Goal: Check status: Check status

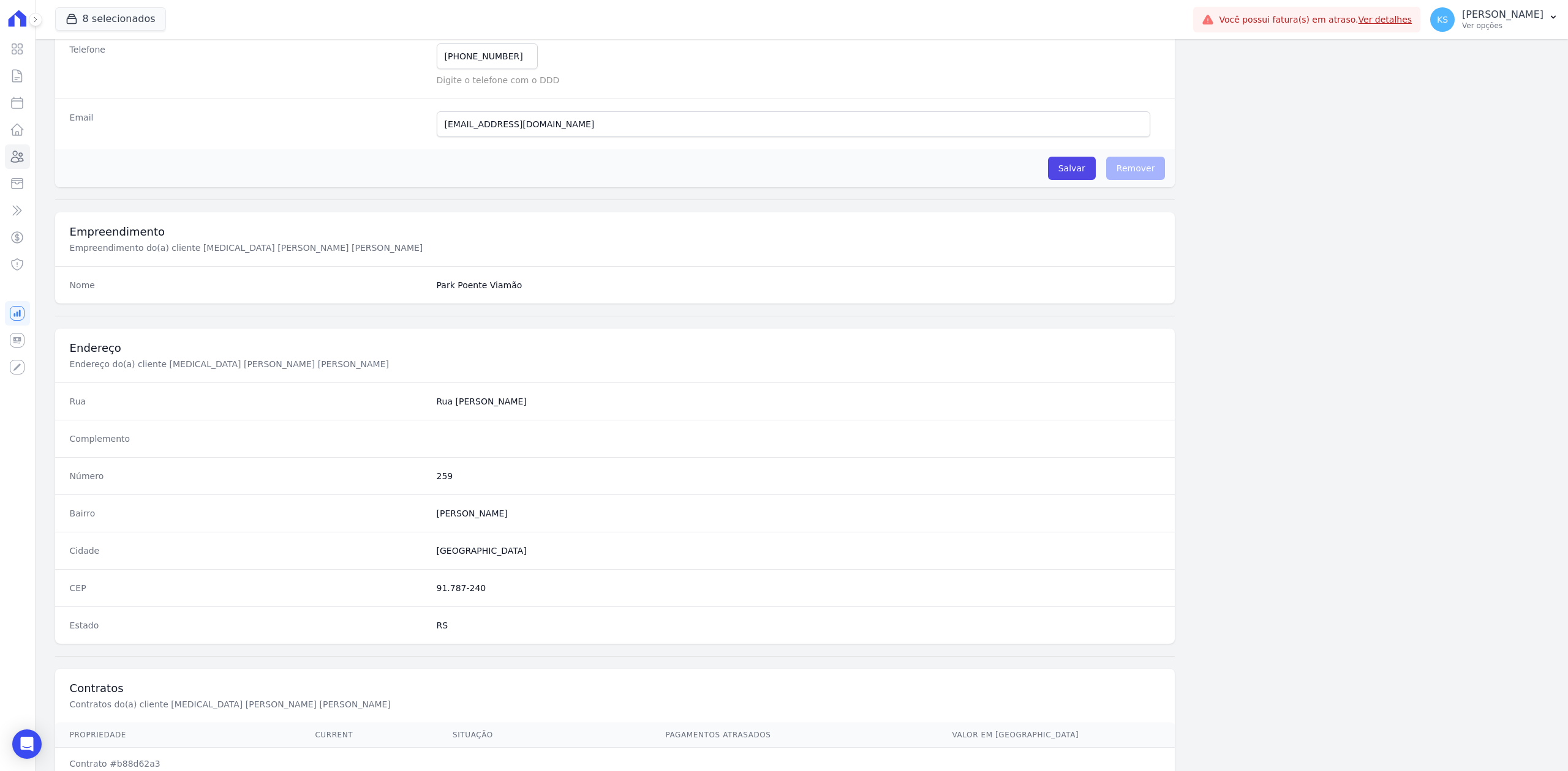
scroll to position [381, 0]
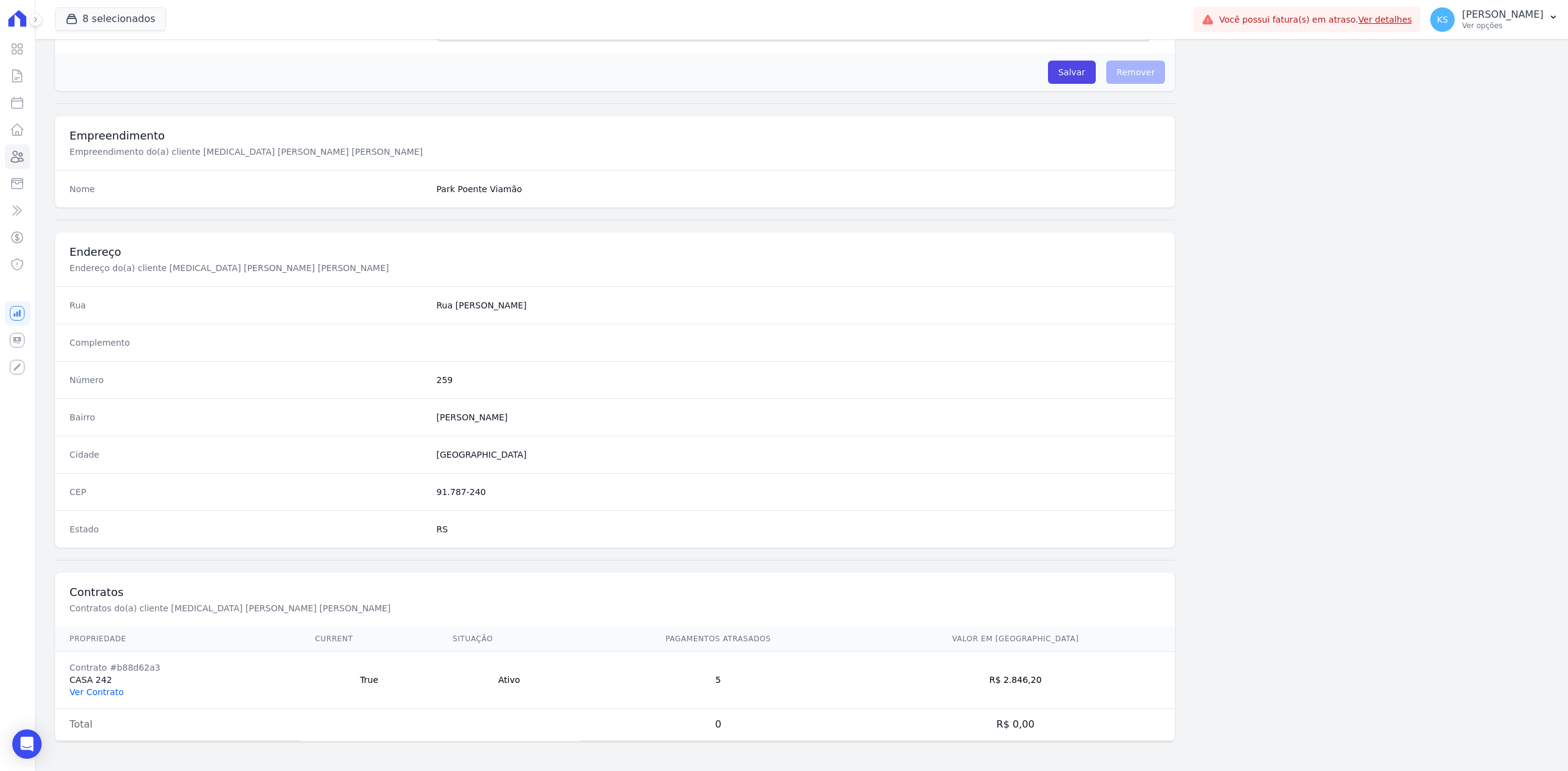
click at [91, 692] on link "Ver Contrato" at bounding box center [97, 692] width 54 height 10
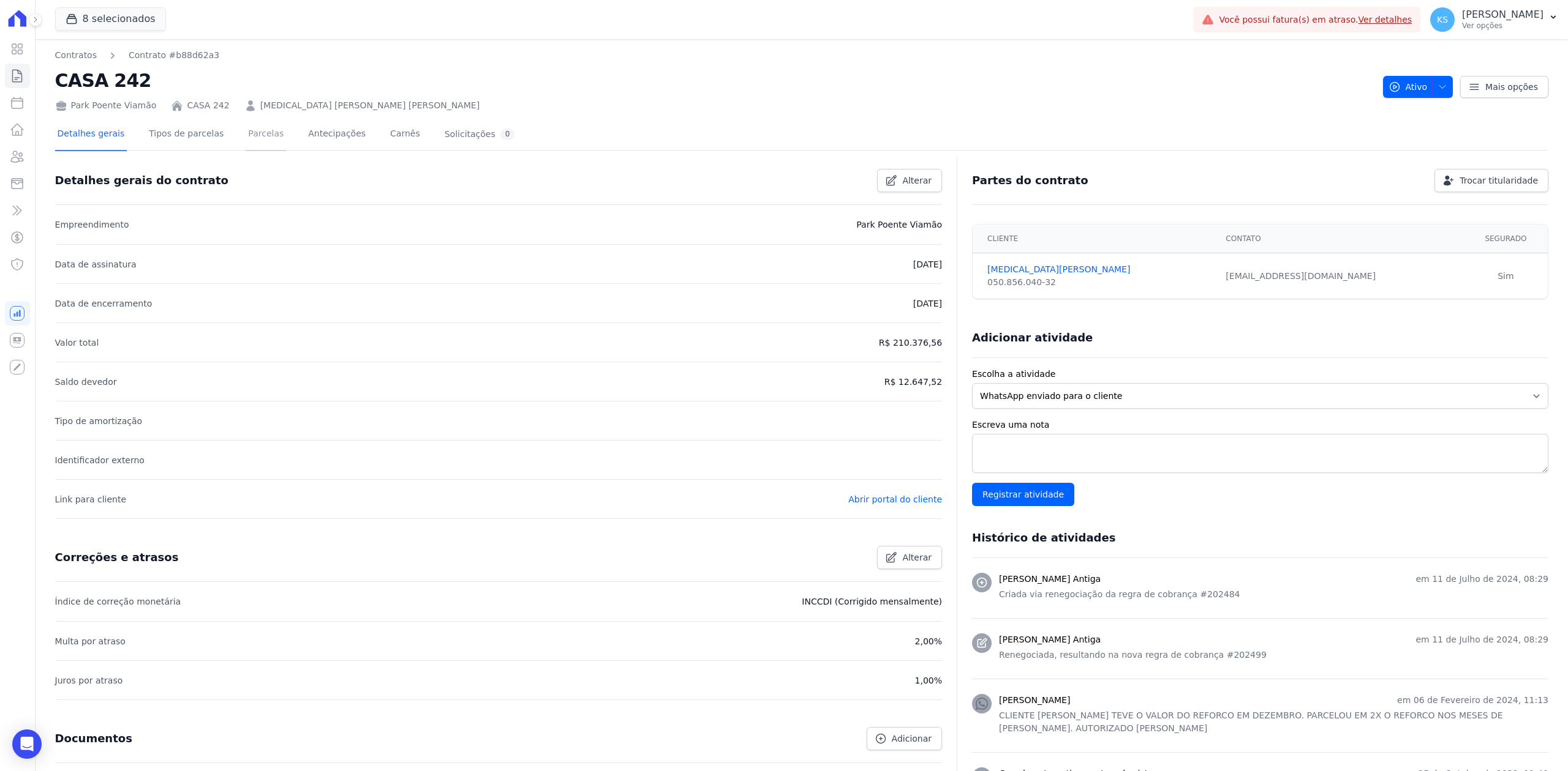
click at [245, 145] on link "Parcelas" at bounding box center [265, 135] width 40 height 32
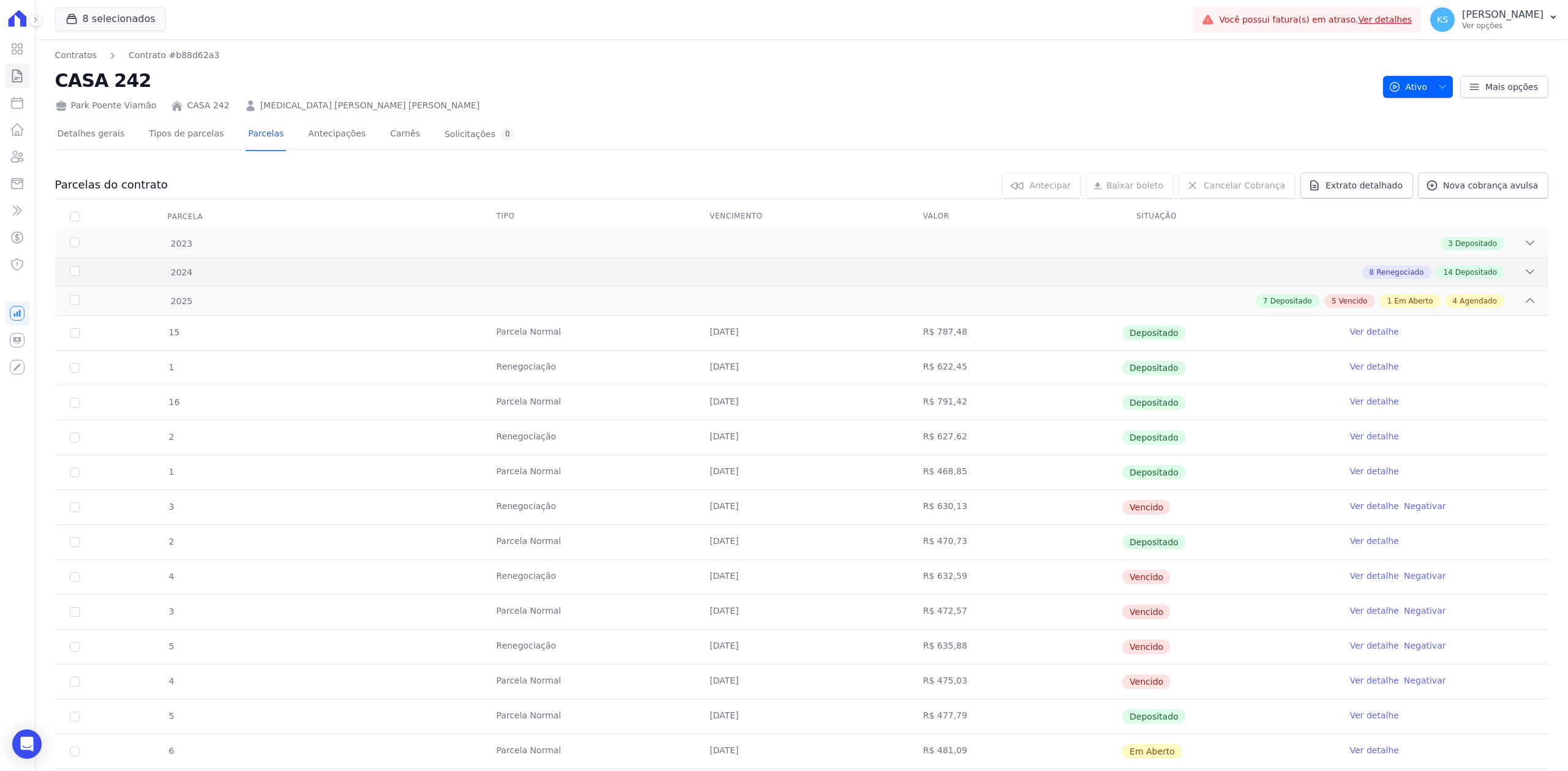
click at [1504, 277] on div "8 Renegociado 14 Depositado" at bounding box center [875, 272] width 1321 height 13
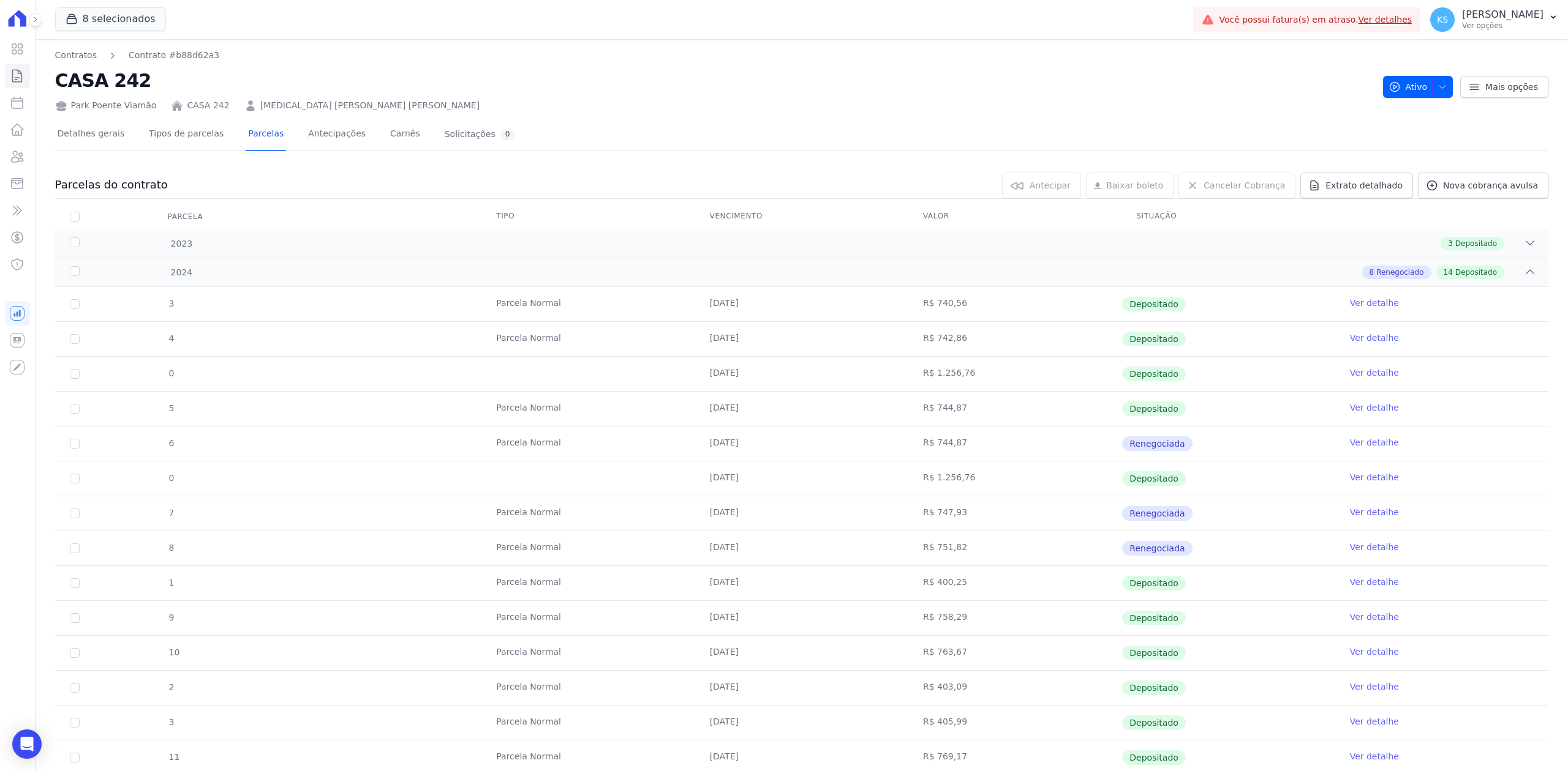
click at [1515, 229] on th at bounding box center [1441, 216] width 213 height 26
click at [1515, 236] on div "2023 3 Depositado" at bounding box center [801, 243] width 1493 height 28
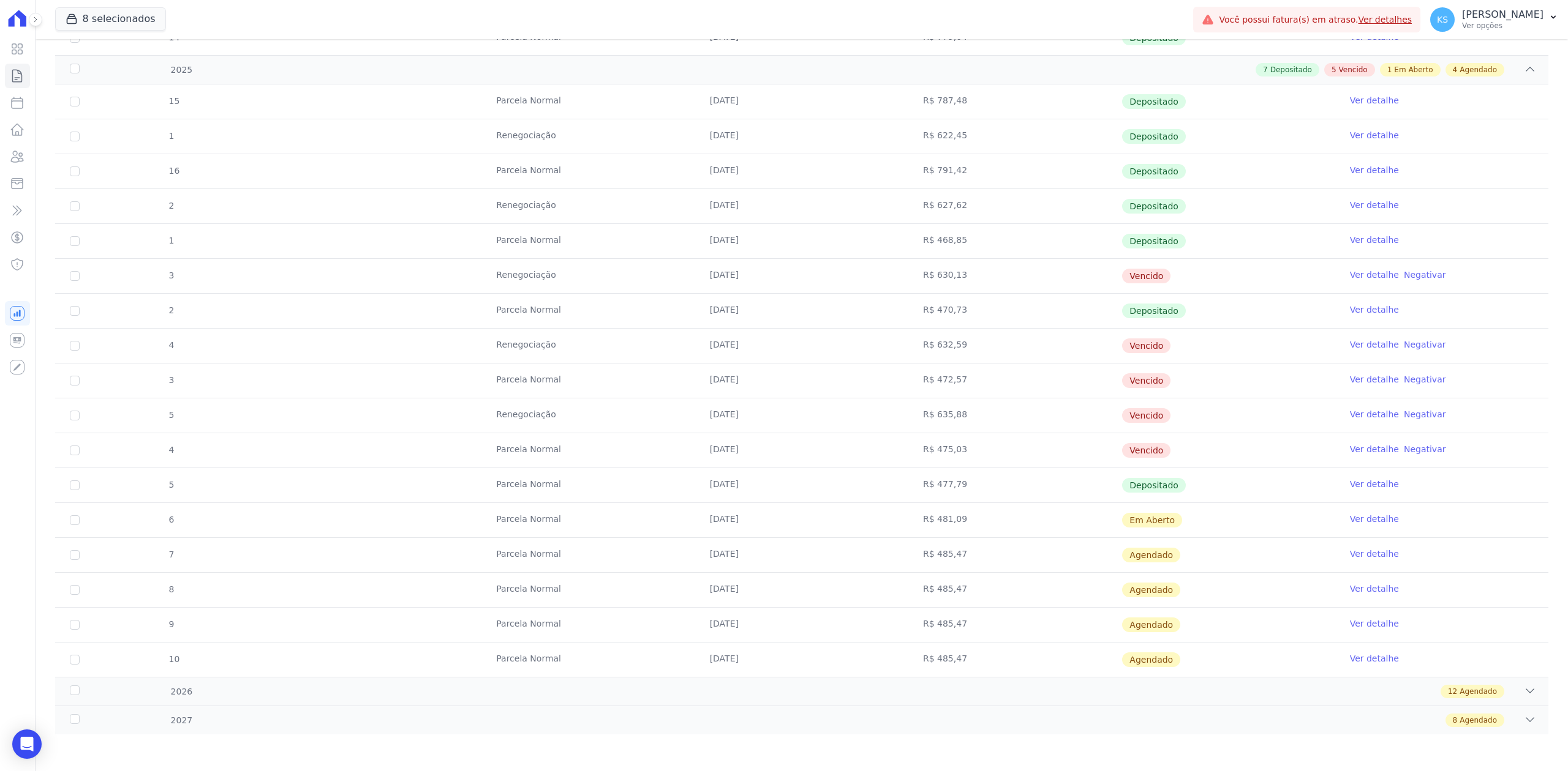
scroll to position [1113, 0]
click at [11, 157] on icon at bounding box center [17, 156] width 14 height 14
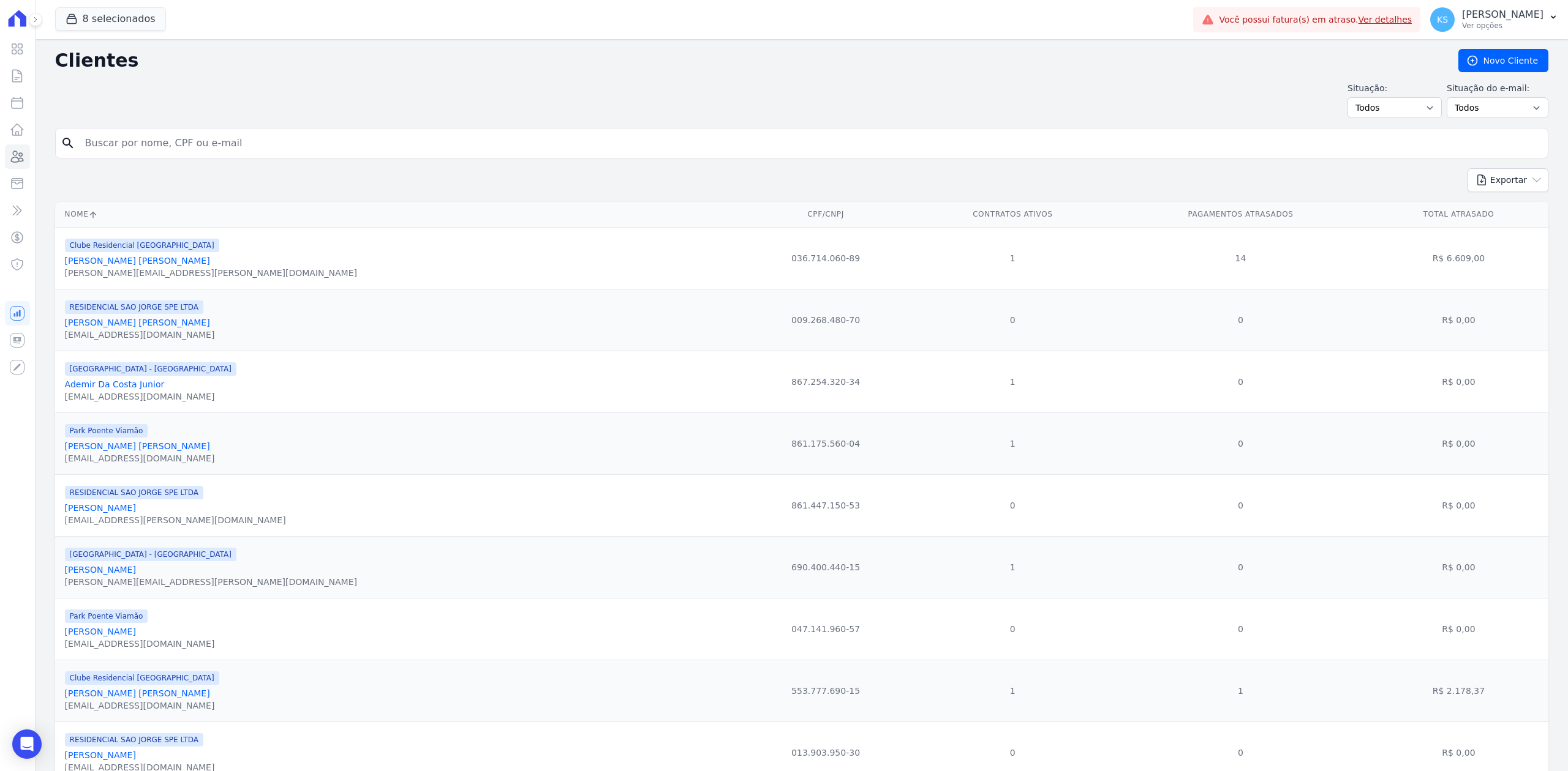
click at [189, 149] on input "search" at bounding box center [810, 143] width 1465 height 24
type input "[PERSON_NAME]"
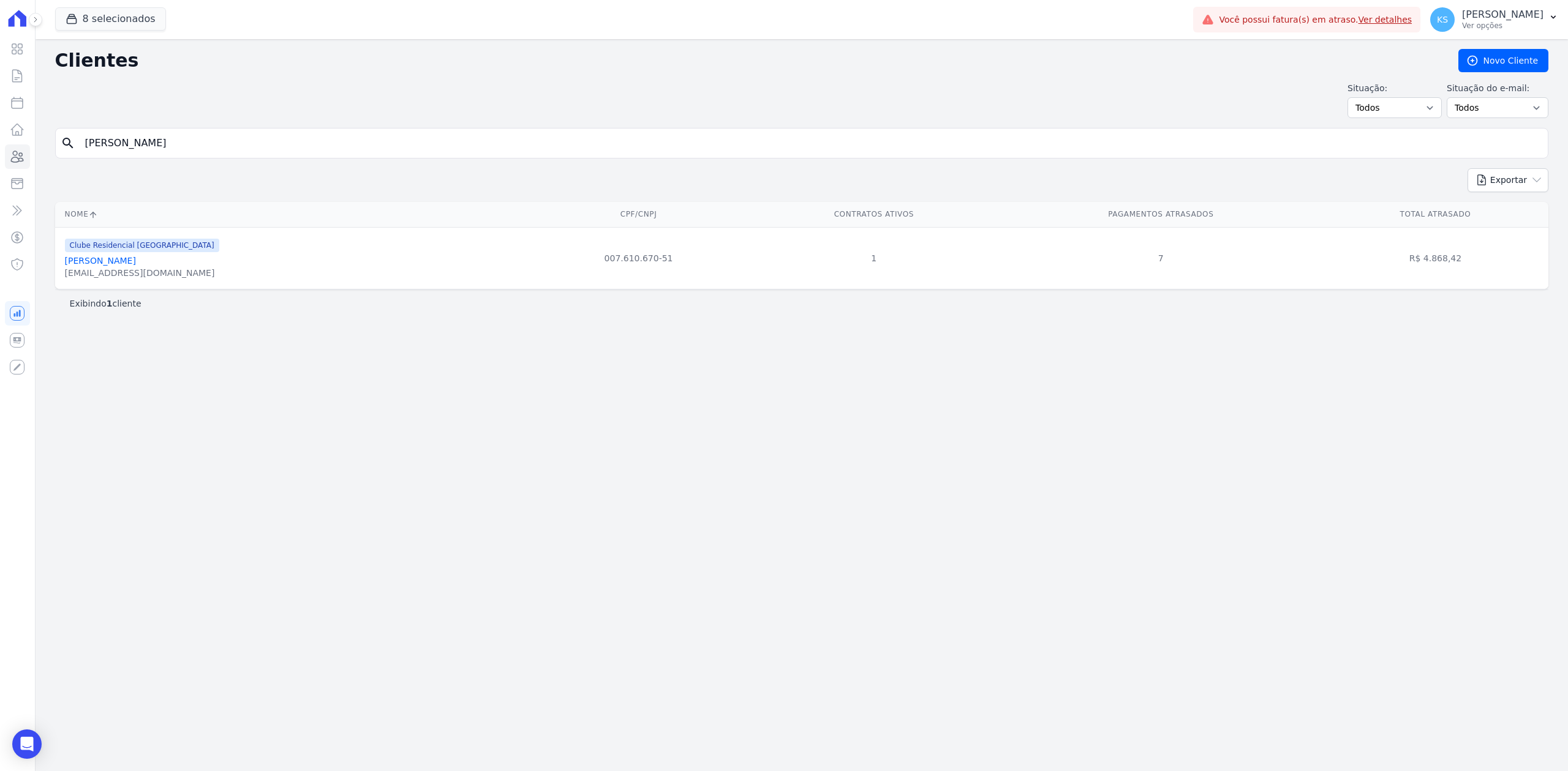
click at [136, 266] on link "[PERSON_NAME]" at bounding box center [100, 260] width 71 height 10
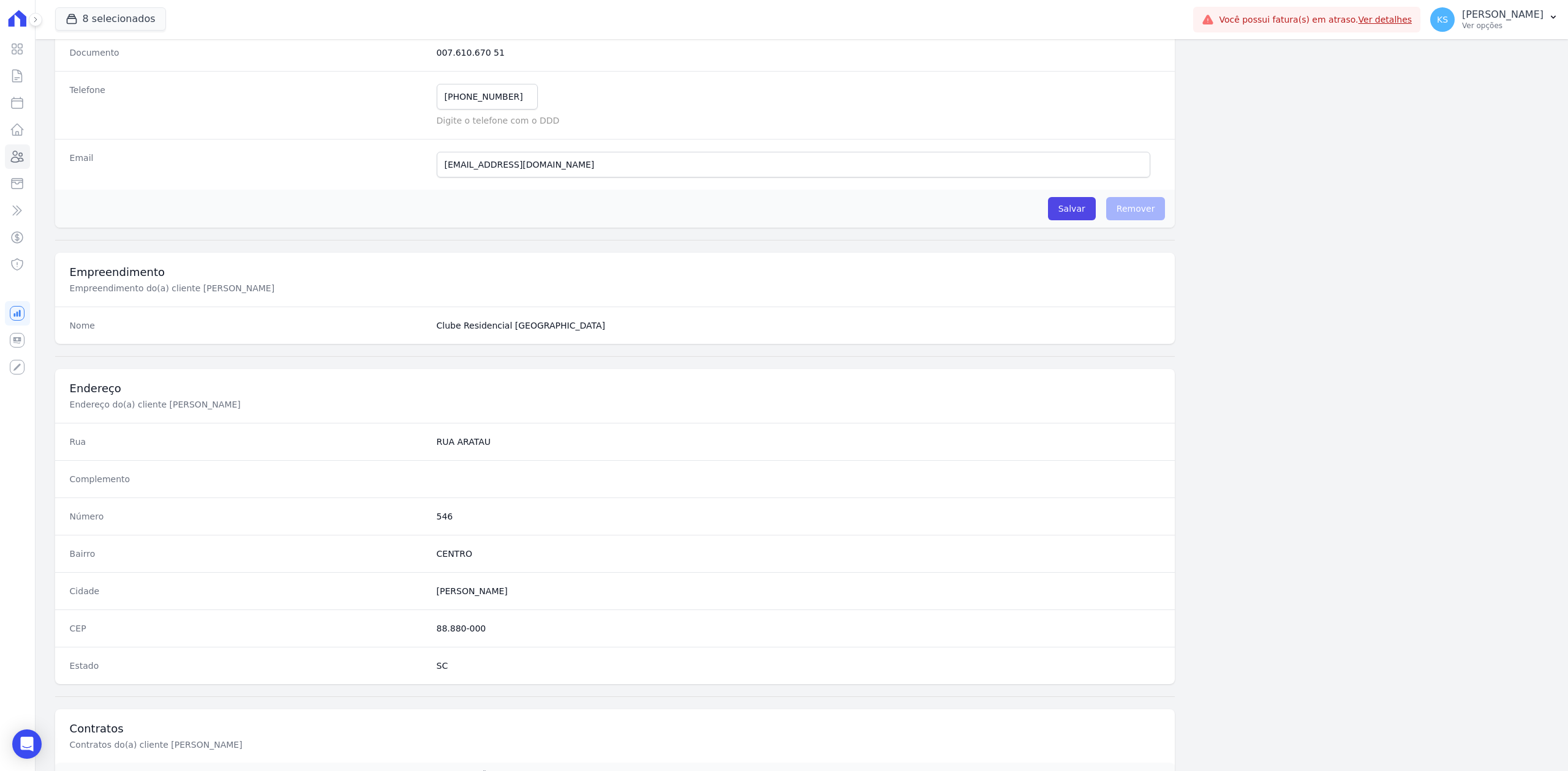
scroll to position [381, 0]
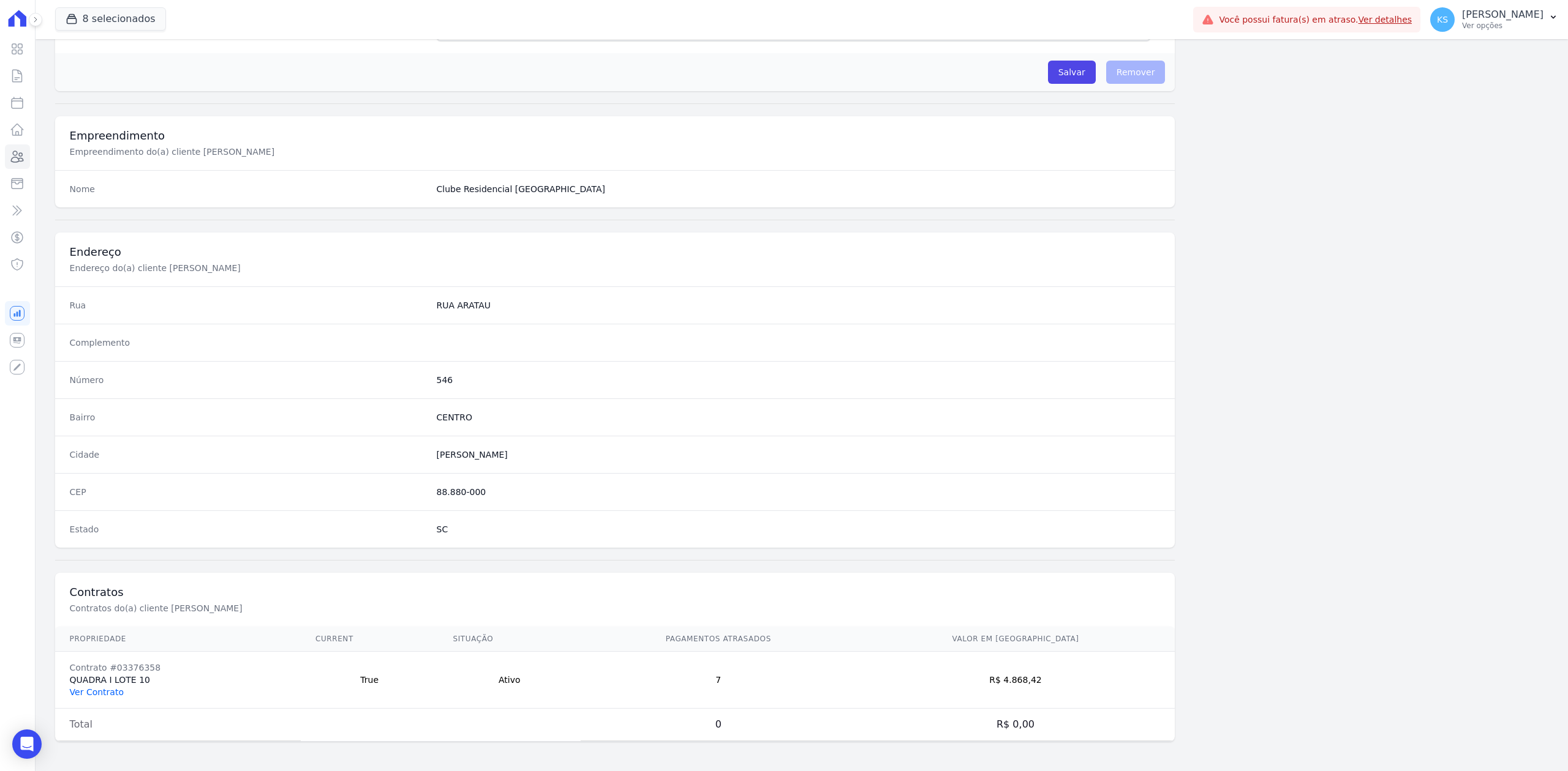
click at [101, 688] on link "Ver Contrato" at bounding box center [97, 692] width 54 height 10
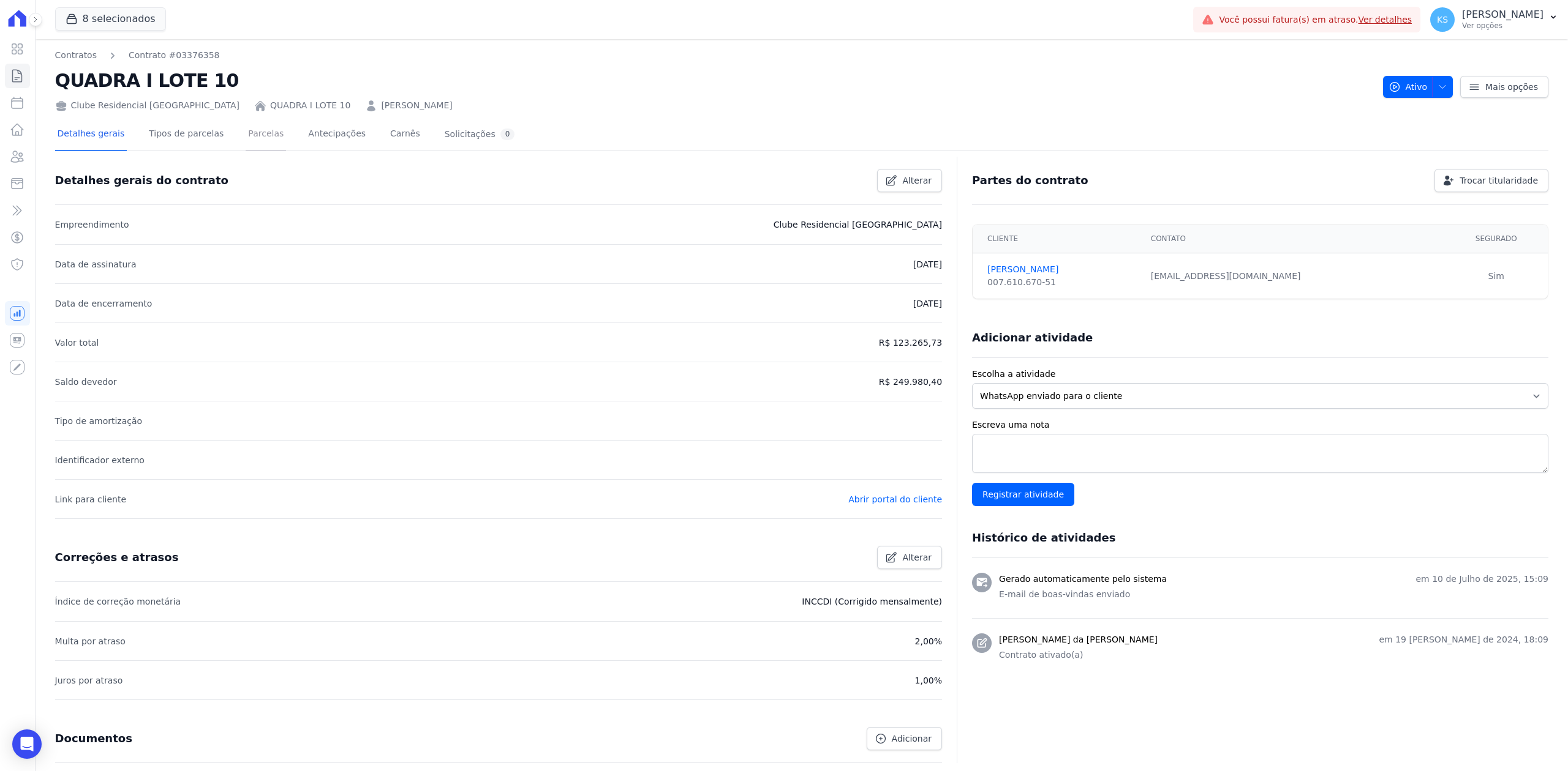
click at [255, 137] on link "Parcelas" at bounding box center [265, 135] width 40 height 32
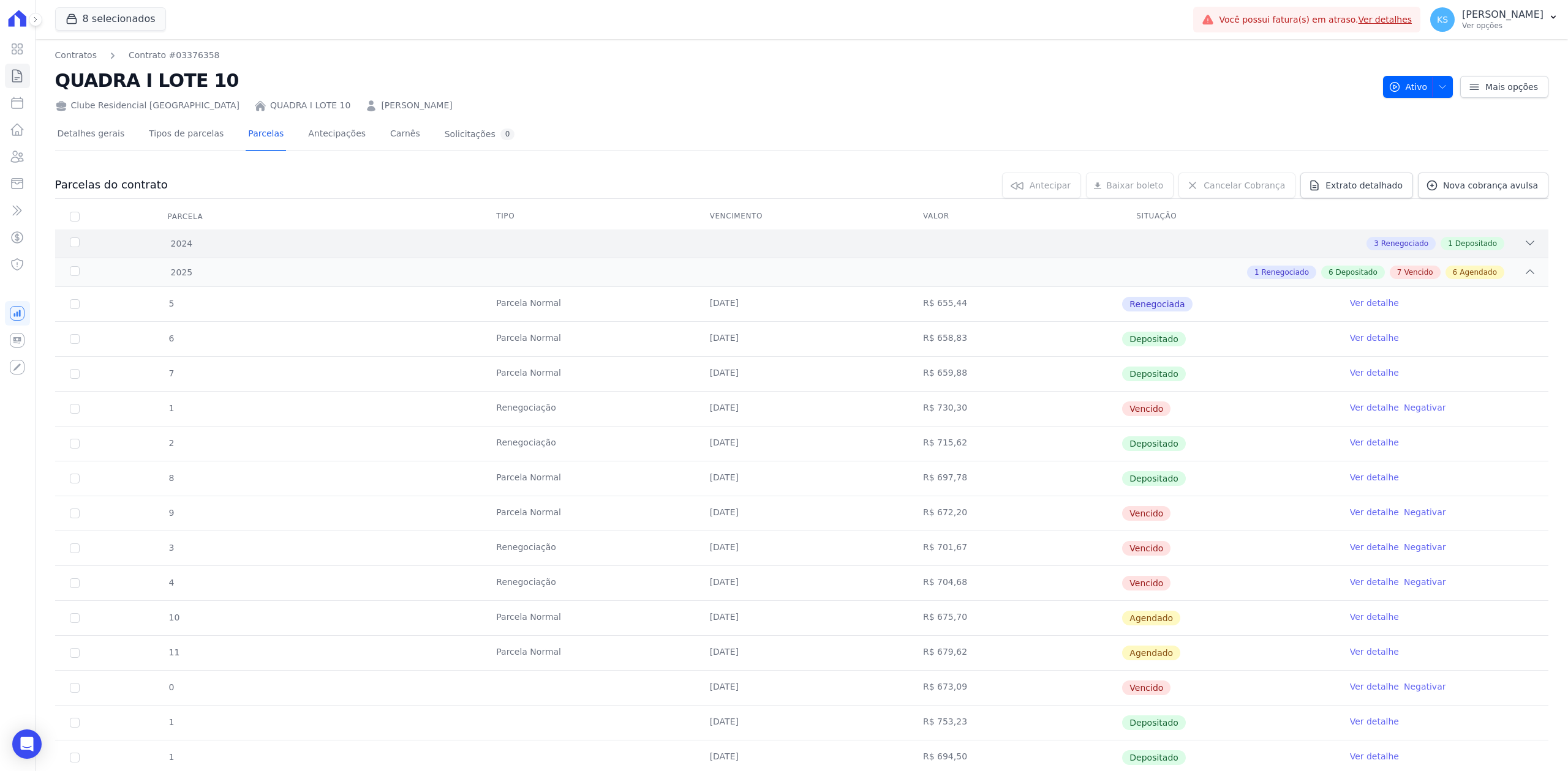
click at [1502, 241] on div "3 Renegociado 1 Depositado" at bounding box center [875, 243] width 1321 height 13
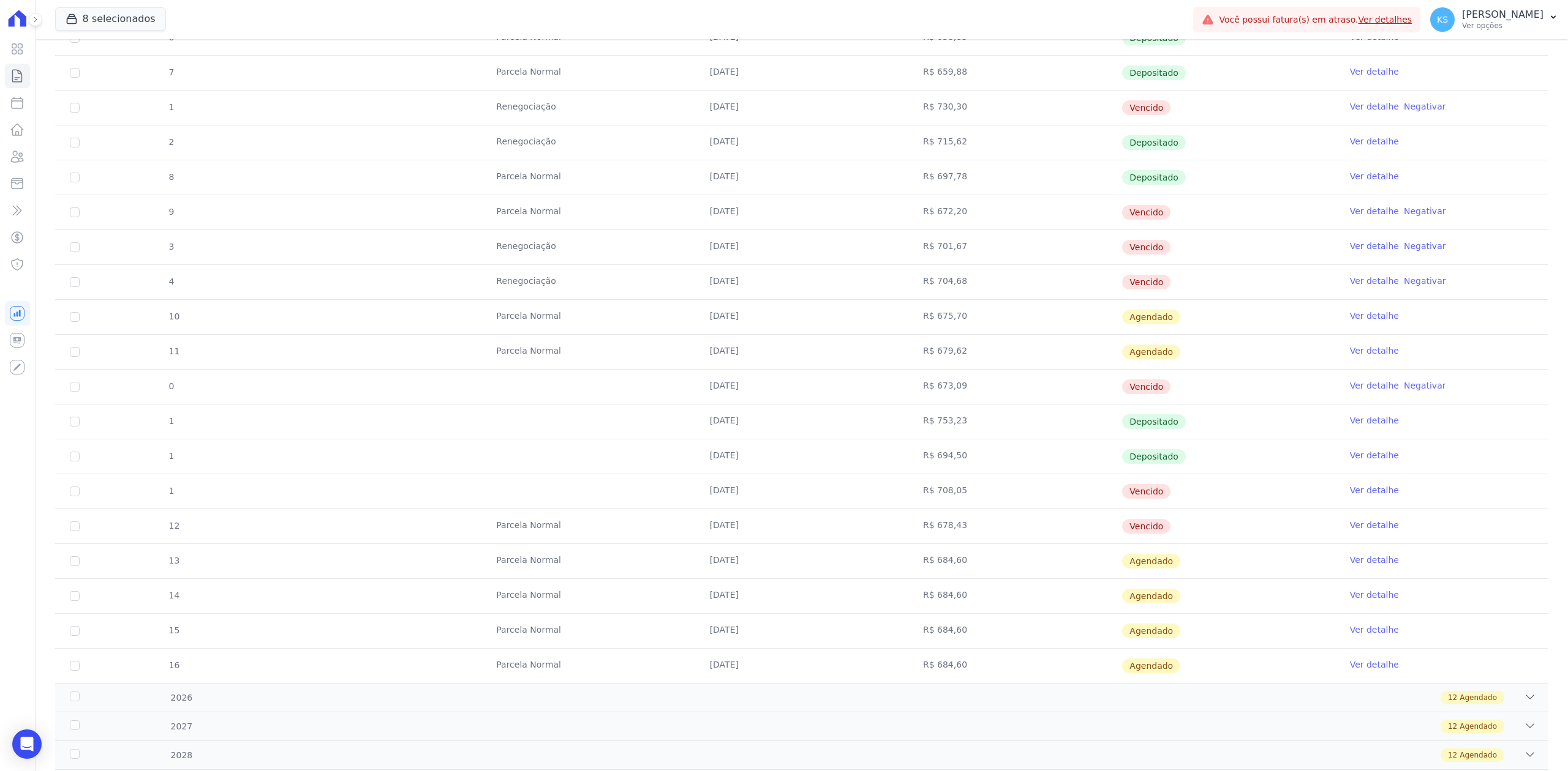
scroll to position [571, 0]
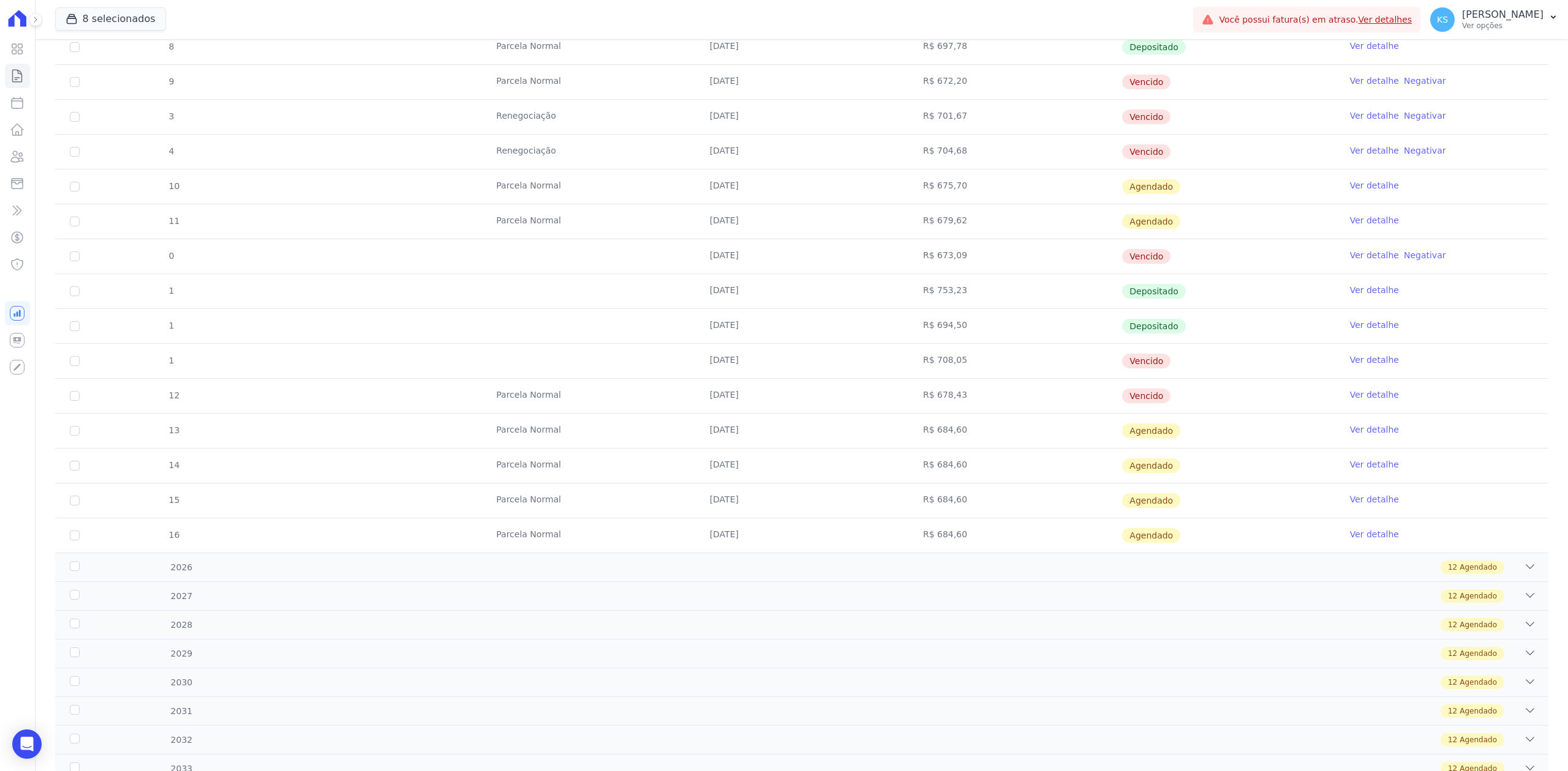
click at [1361, 396] on link "Ver detalhe" at bounding box center [1374, 395] width 49 height 13
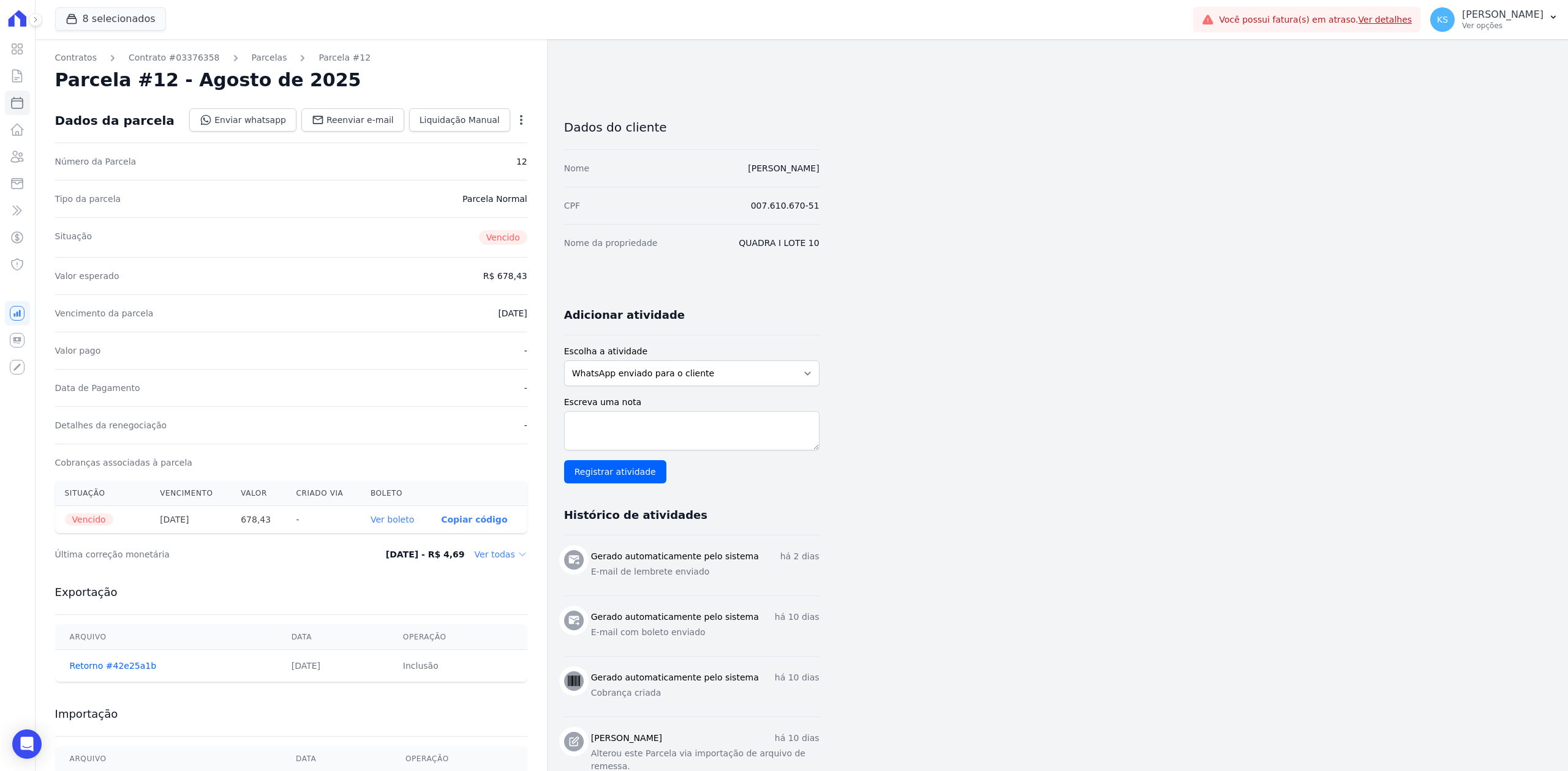
click at [394, 521] on link "Ver boleto" at bounding box center [392, 520] width 43 height 10
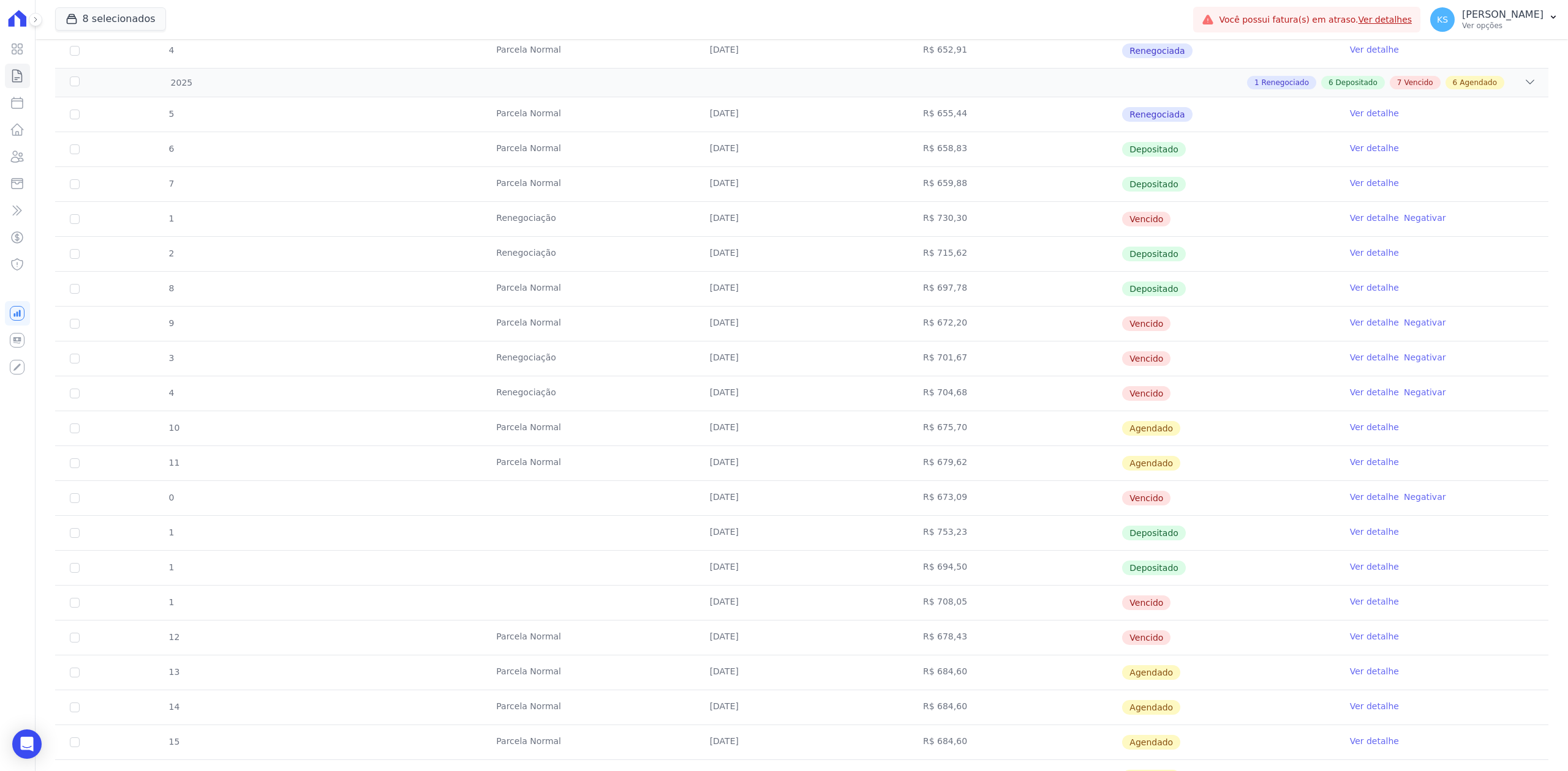
scroll to position [407, 0]
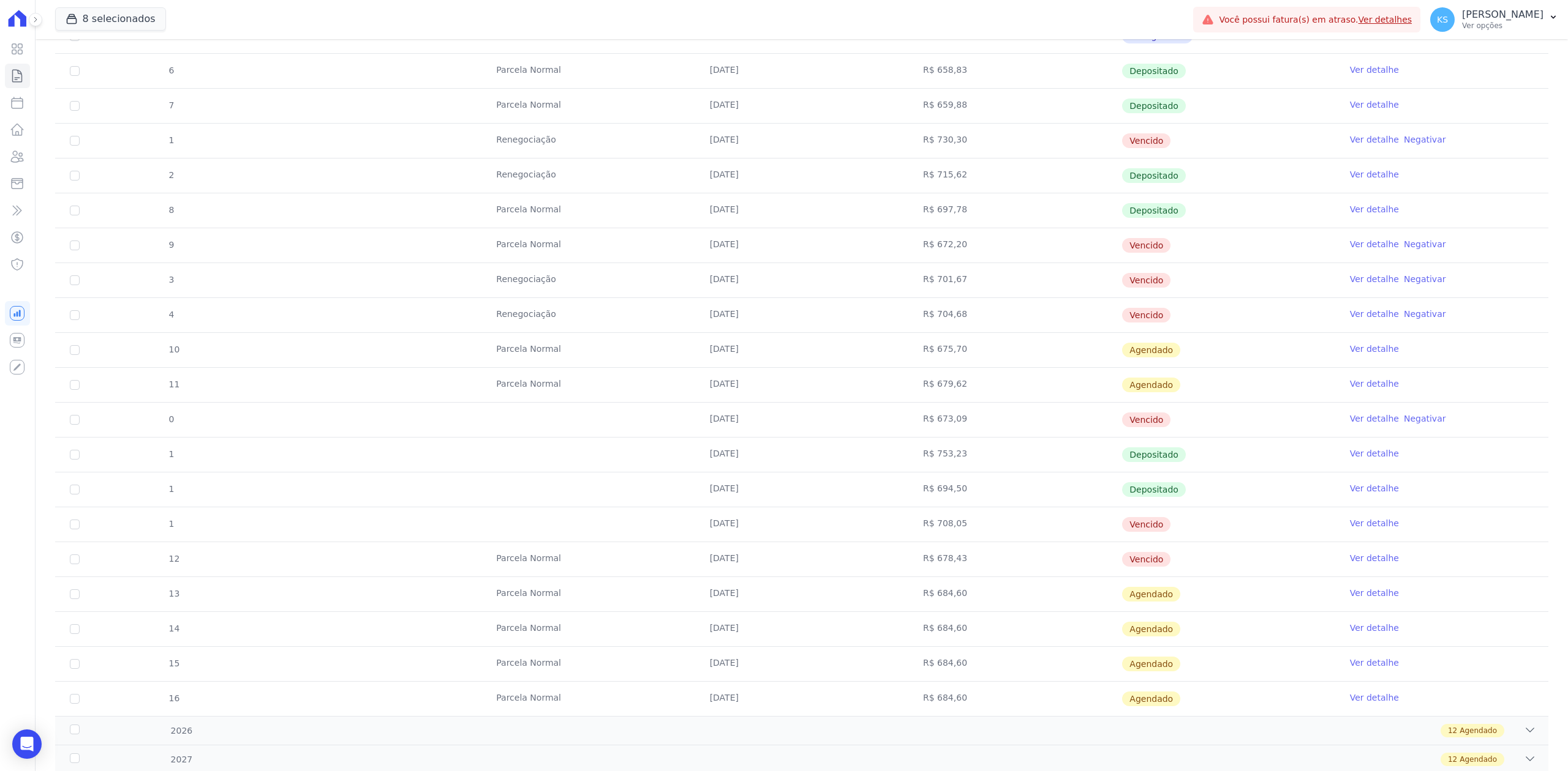
drag, startPoint x: 708, startPoint y: 490, endPoint x: 1171, endPoint y: 509, distance: 463.4
click at [1171, 507] on tr "1 [DATE] R$ 694,50 Depositado Ver detalhe" at bounding box center [801, 489] width 1493 height 35
click at [1074, 535] on td "R$ 708,05" at bounding box center [1014, 524] width 213 height 34
drag, startPoint x: 713, startPoint y: 530, endPoint x: 1120, endPoint y: 542, distance: 407.2
click at [1181, 532] on tr "1 [DATE] R$ 708,05 [GEOGRAPHIC_DATA] Ver detalhe" at bounding box center [801, 524] width 1493 height 35
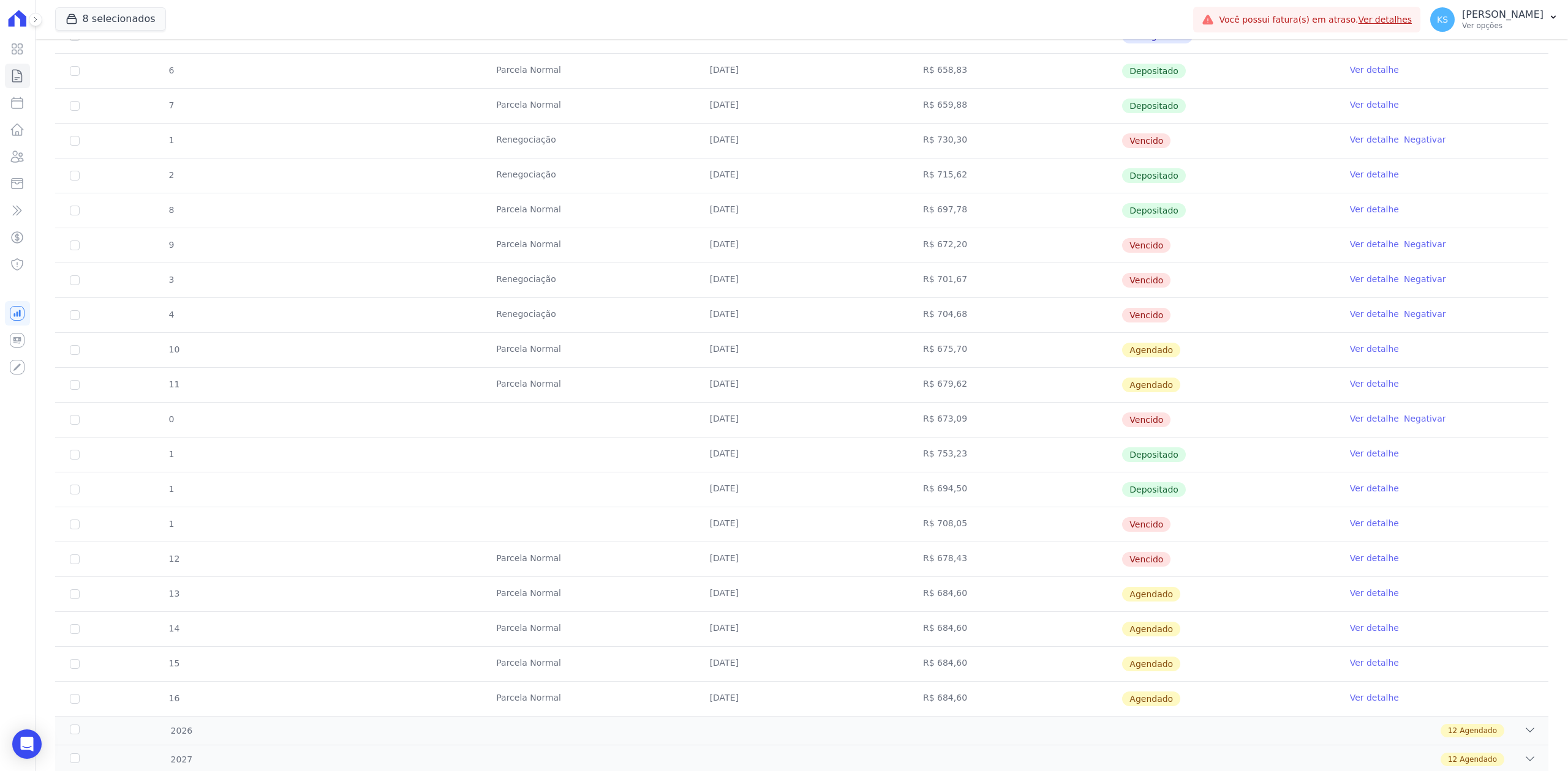
click at [866, 572] on td "[DATE]" at bounding box center [801, 559] width 213 height 34
click at [1358, 530] on link "Ver detalhe" at bounding box center [1374, 523] width 49 height 13
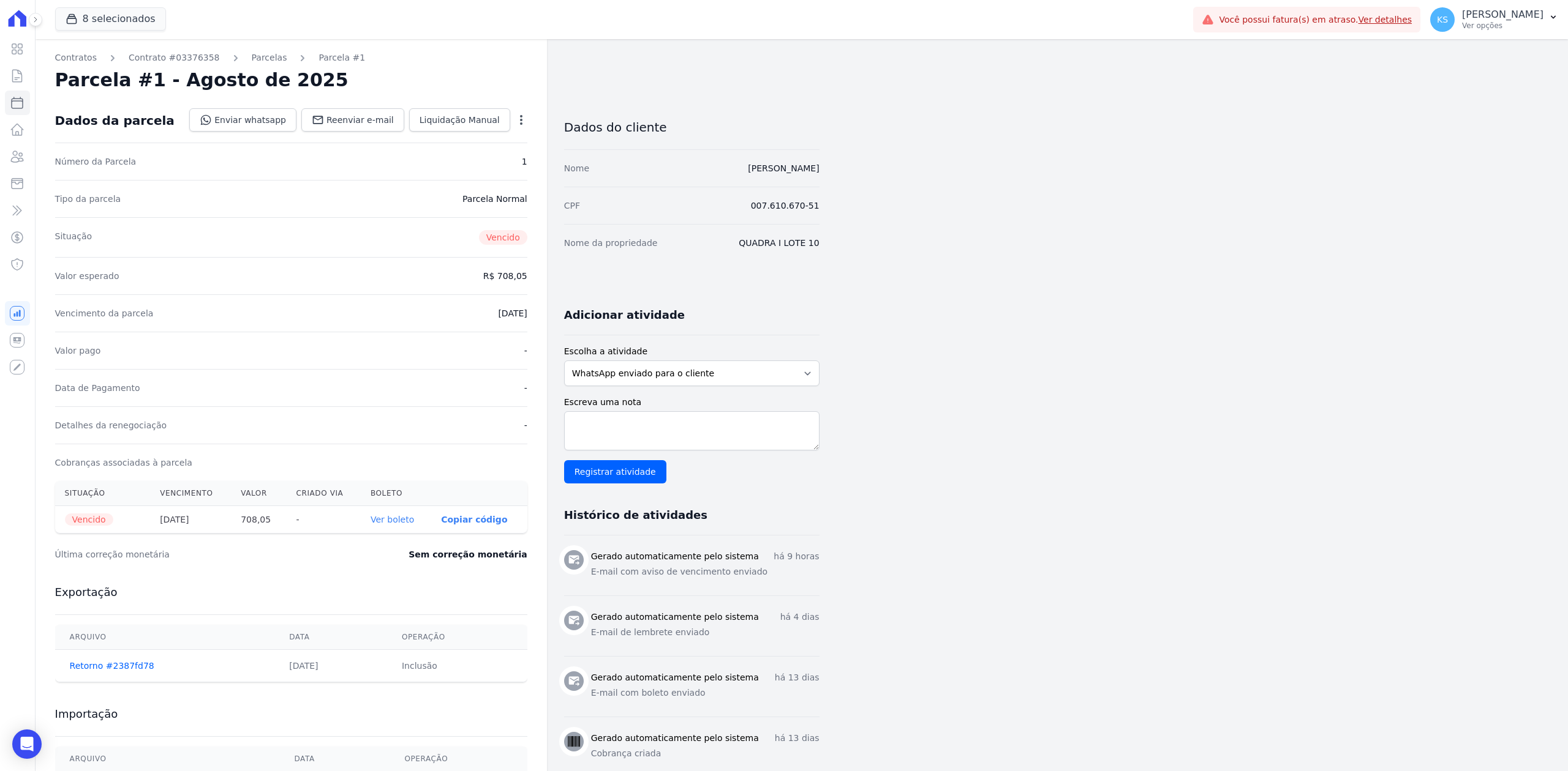
click at [393, 522] on link "Ver boleto" at bounding box center [392, 520] width 43 height 10
click at [255, 55] on link "Parcelas" at bounding box center [269, 57] width 36 height 13
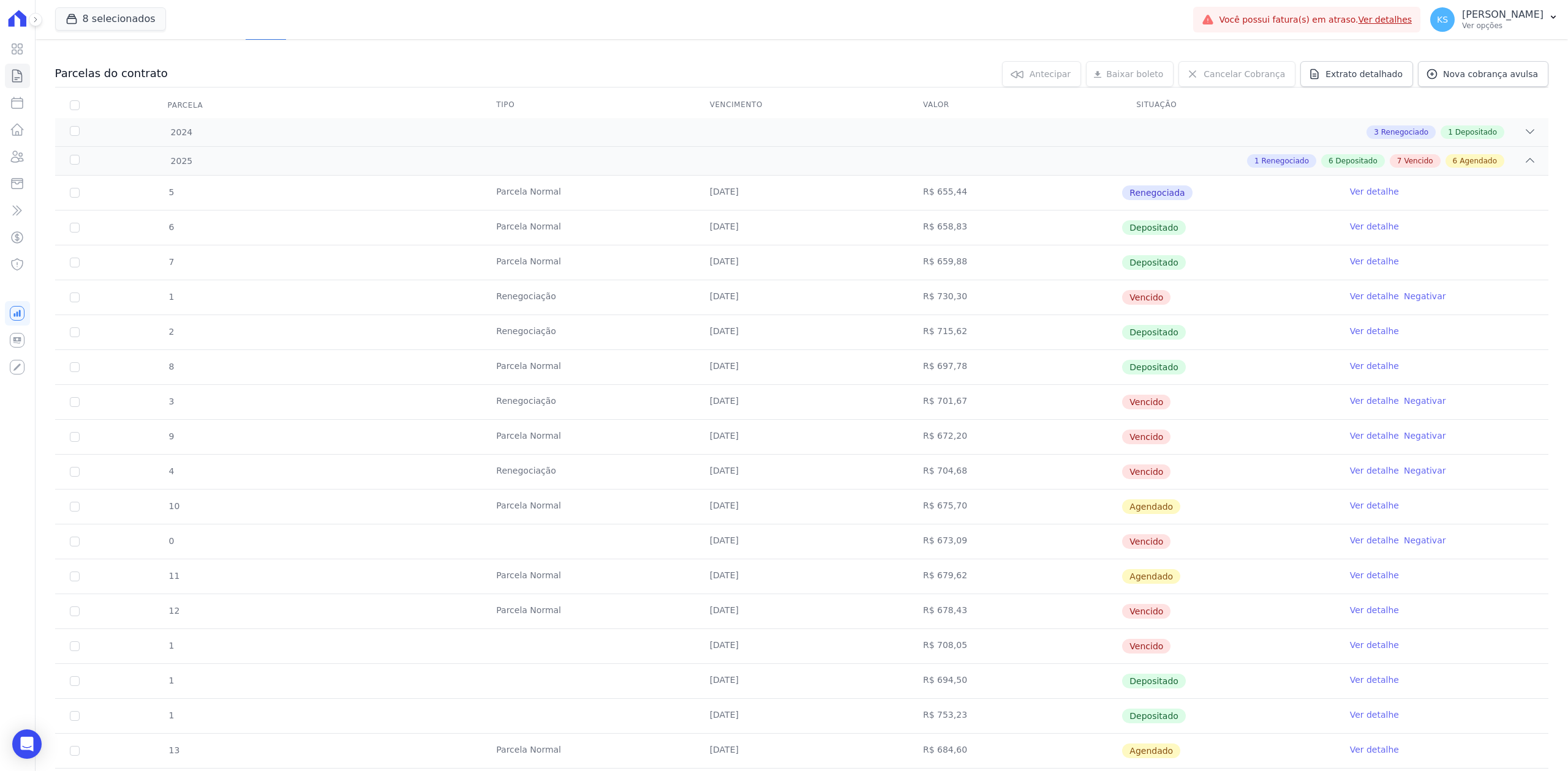
scroll to position [327, 0]
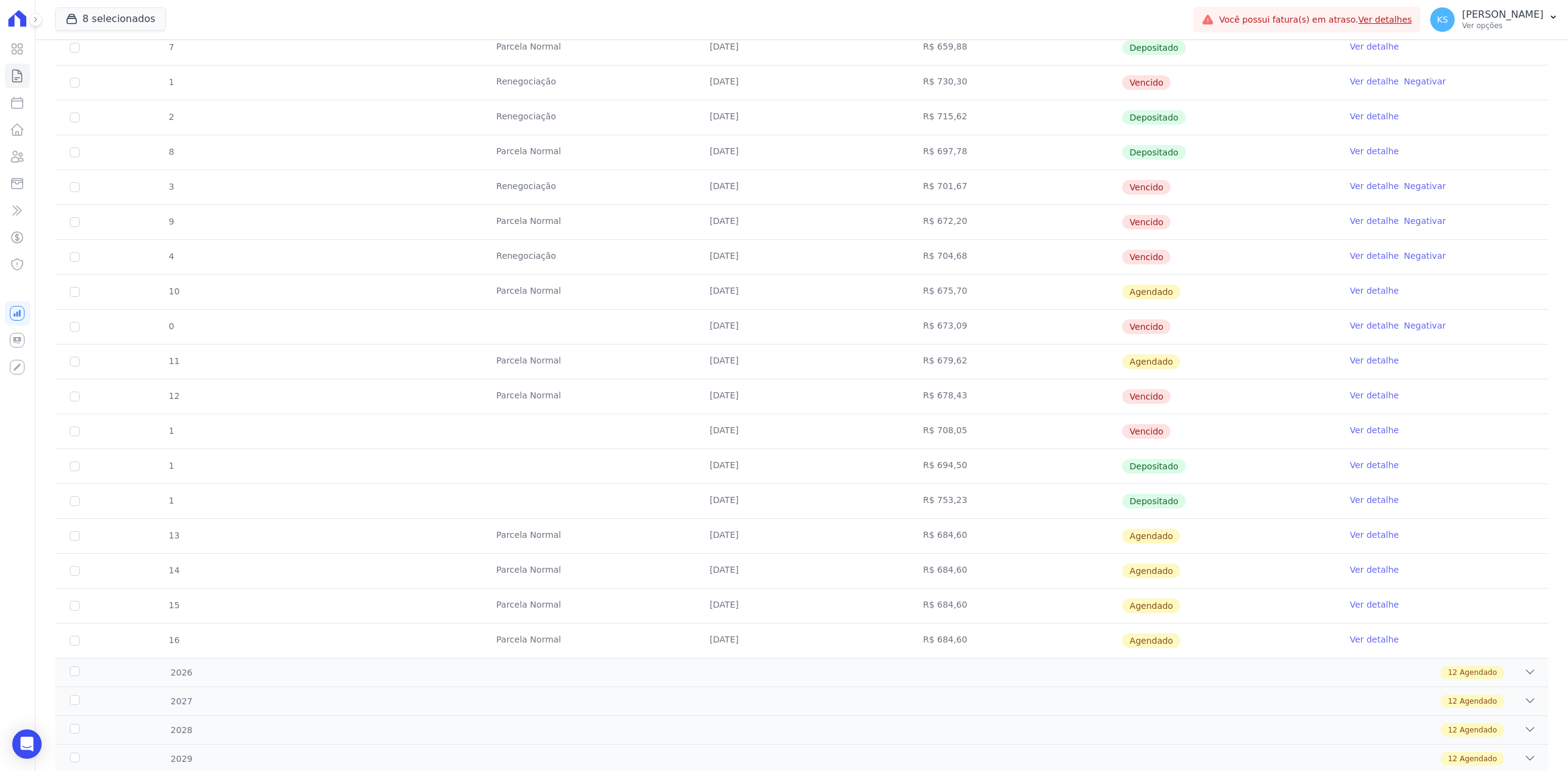
click at [1359, 399] on link "Ver detalhe" at bounding box center [1374, 396] width 49 height 13
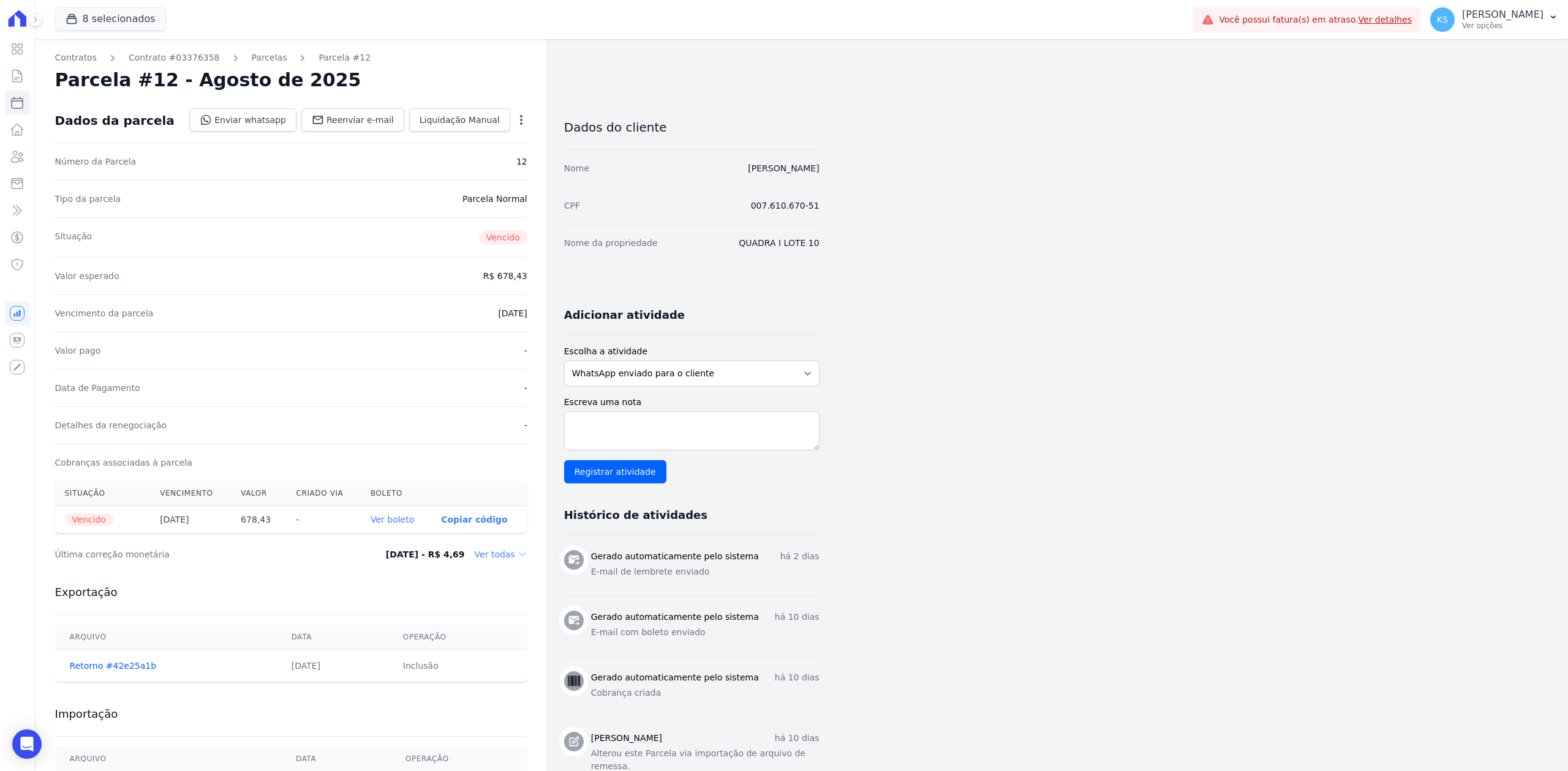
click at [404, 522] on link "Ver boleto" at bounding box center [392, 520] width 43 height 10
